Goal: Communication & Community: Answer question/provide support

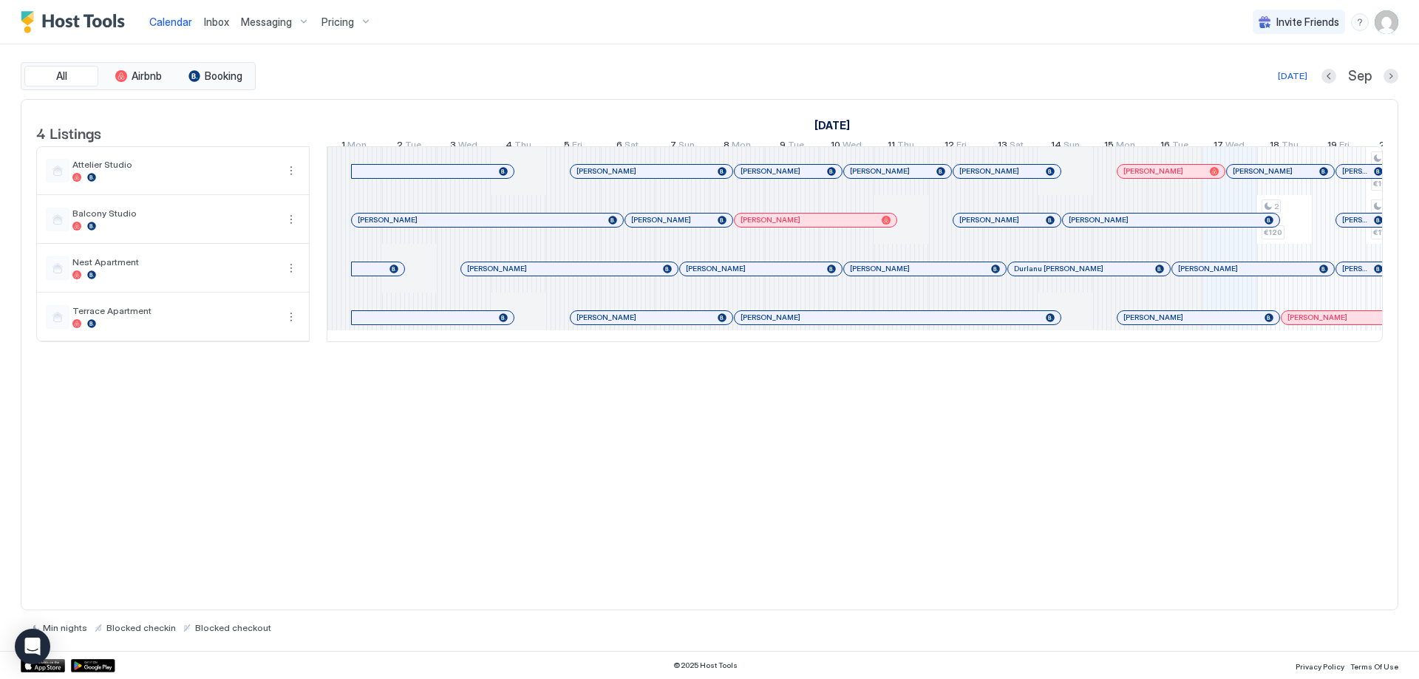
scroll to position [0, 821]
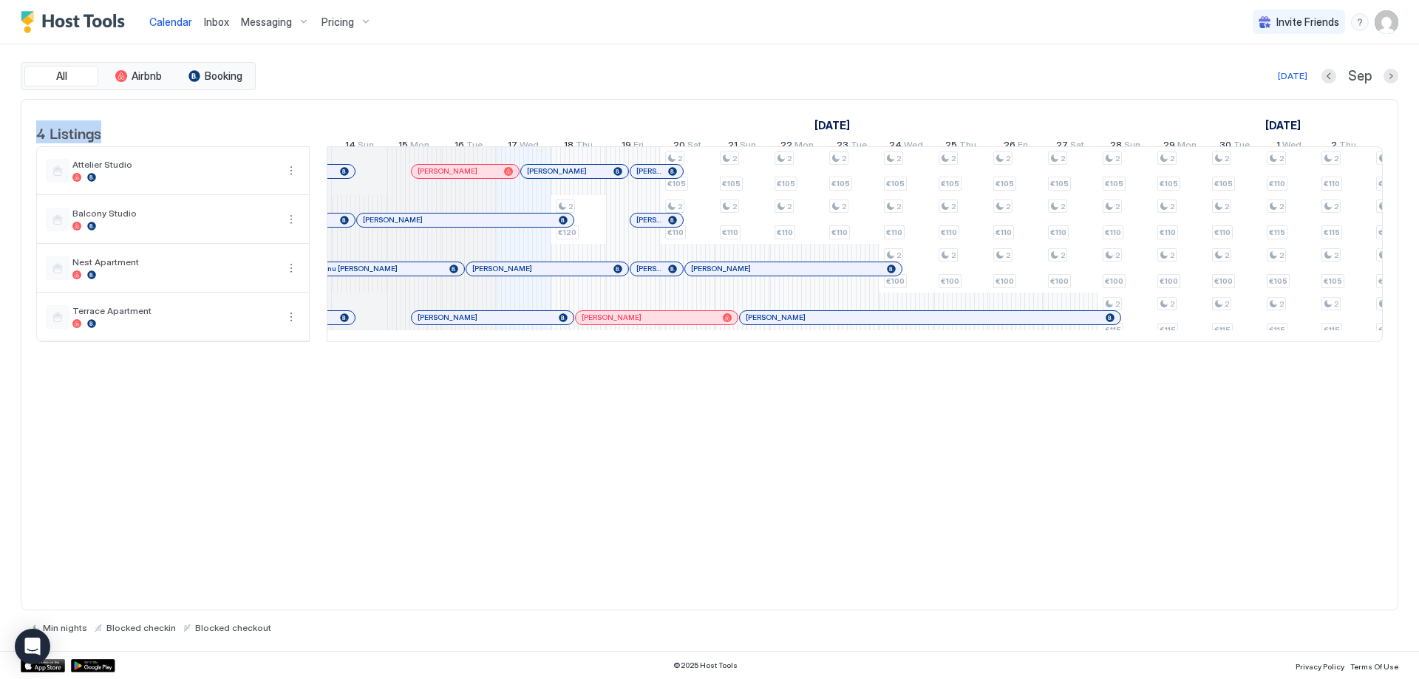
drag, startPoint x: 421, startPoint y: 101, endPoint x: 815, endPoint y: 404, distance: 497.0
click at [811, 406] on div "4 Listings [DATE] [DATE] 2 Tue 3 Wed 4 Thu 5 Fri 6 Sat 7 Sun 8 Mon 9 Tue 10 Wed…" at bounding box center [710, 355] width 1378 height 512
click at [843, 417] on div "4 Listings [DATE] [DATE] 2 Tue 3 Wed 4 Thu 5 Fri 6 Sat 7 Sun 8 Mon 9 Tue 10 Wed…" at bounding box center [710, 355] width 1378 height 512
click at [1076, 78] on div "[DATE] Sep" at bounding box center [829, 76] width 1140 height 18
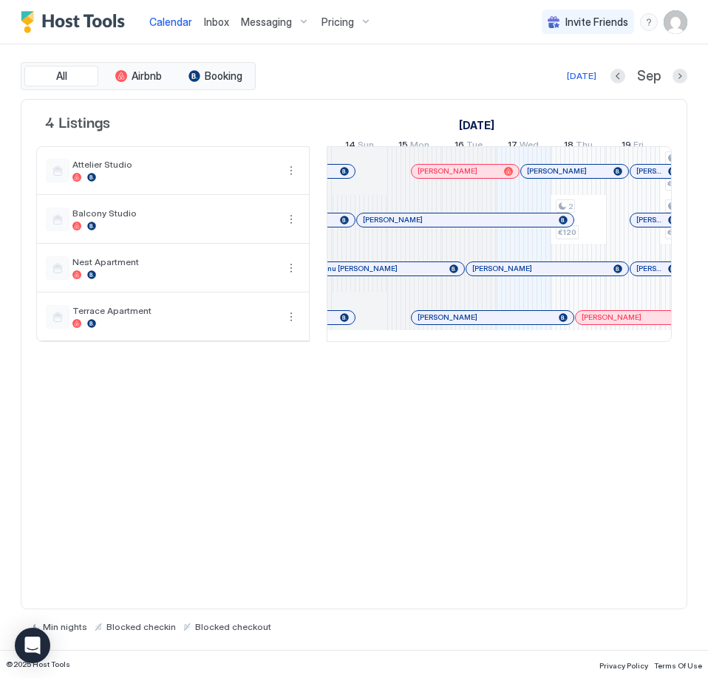
drag, startPoint x: 235, startPoint y: 466, endPoint x: 310, endPoint y: 405, distance: 96.7
click at [236, 466] on div "4 Listings [DATE] [DATE] 2 Tue 3 Wed 4 Thu 5 Fri 6 Sat 7 Sun 8 Mon 9 Tue 10 Wed…" at bounding box center [354, 354] width 667 height 511
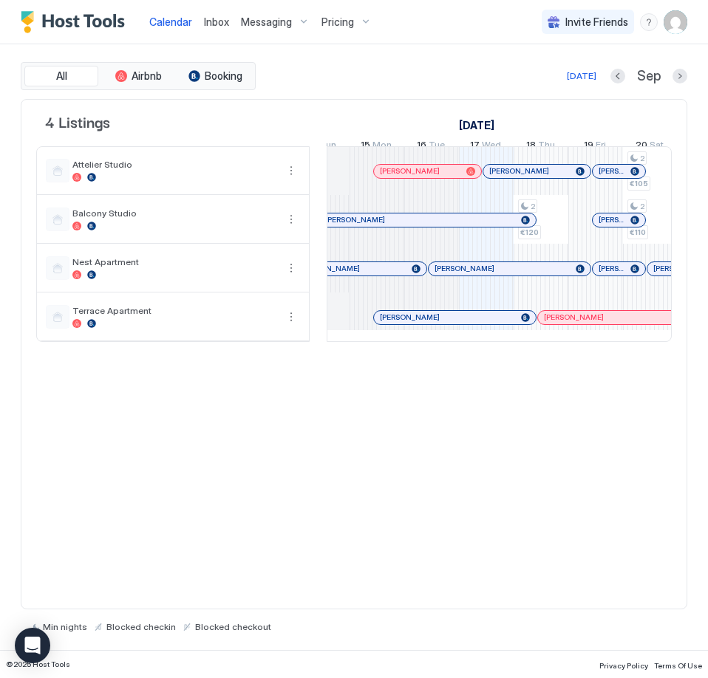
scroll to position [0, 659]
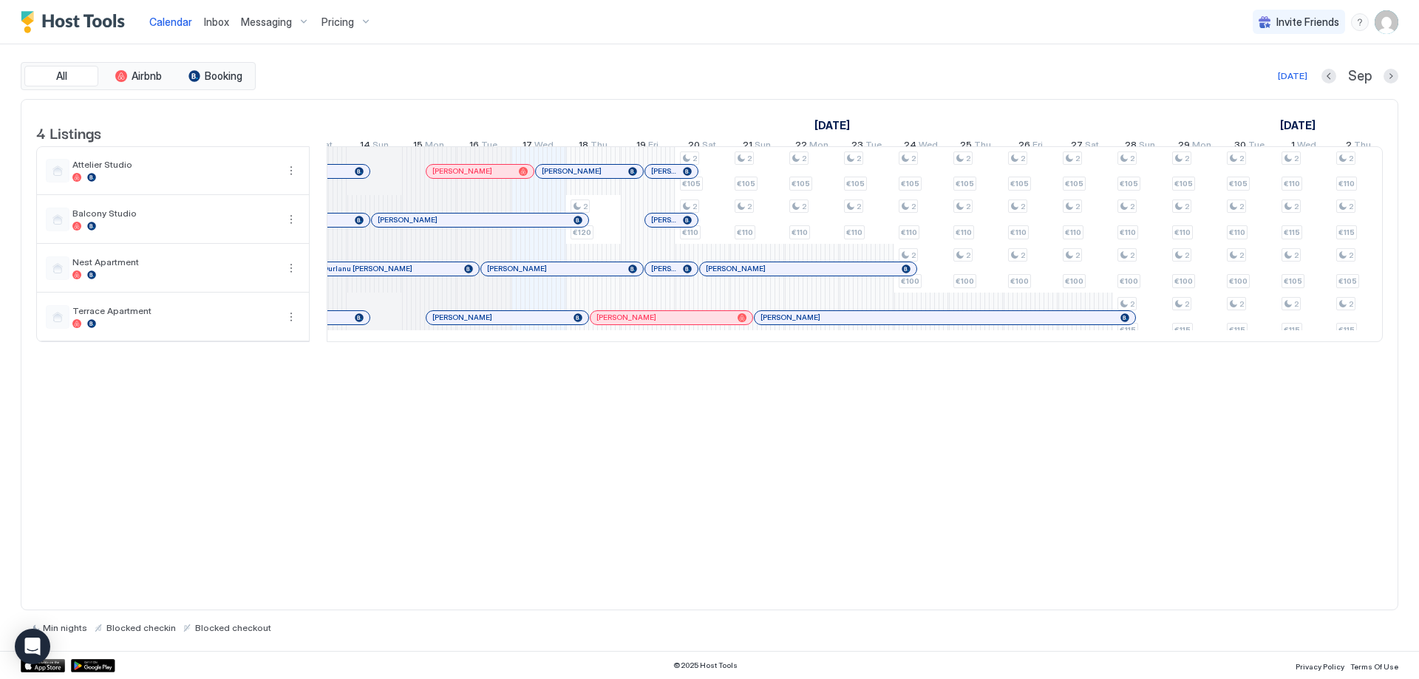
click at [574, 275] on div at bounding box center [574, 269] width 12 height 12
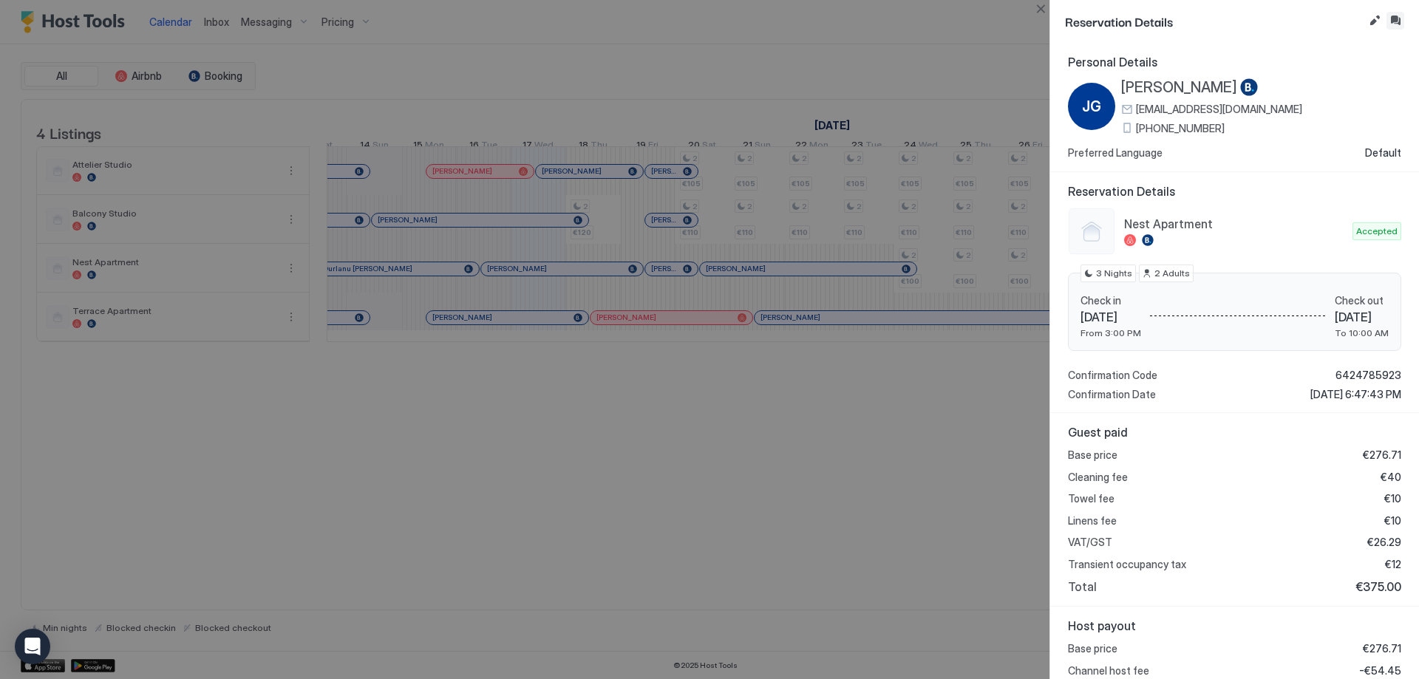
click at [1398, 25] on button "Inbox" at bounding box center [1396, 21] width 18 height 18
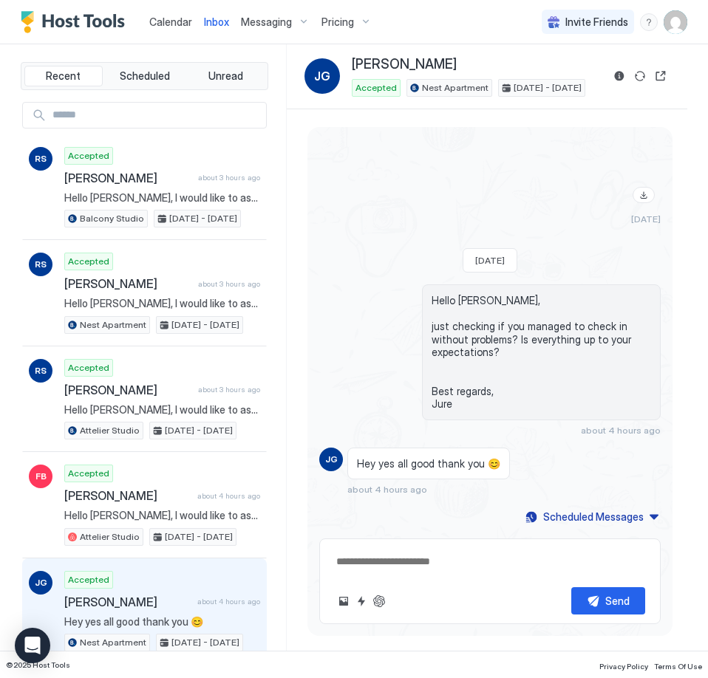
scroll to position [2094, 0]
type textarea "*"
